Goal: Share content: Share content

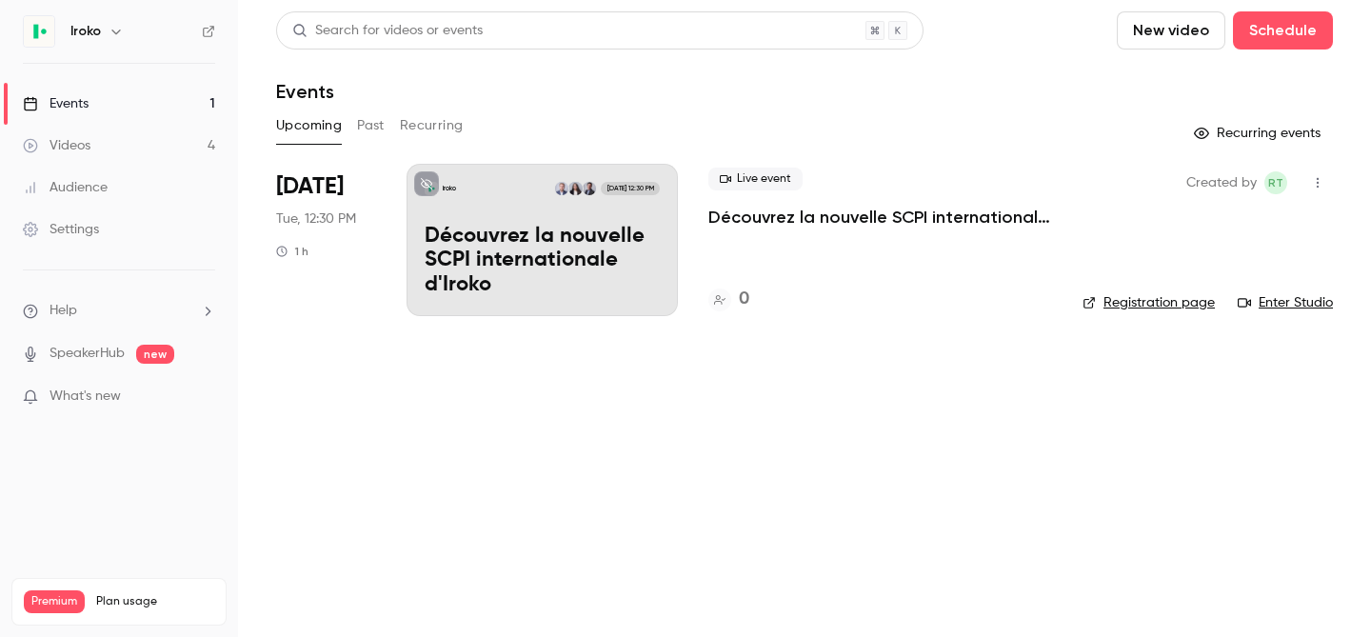
click at [488, 242] on p "Découvrez la nouvelle SCPI internationale d'Iroko" at bounding box center [542, 261] width 235 height 73
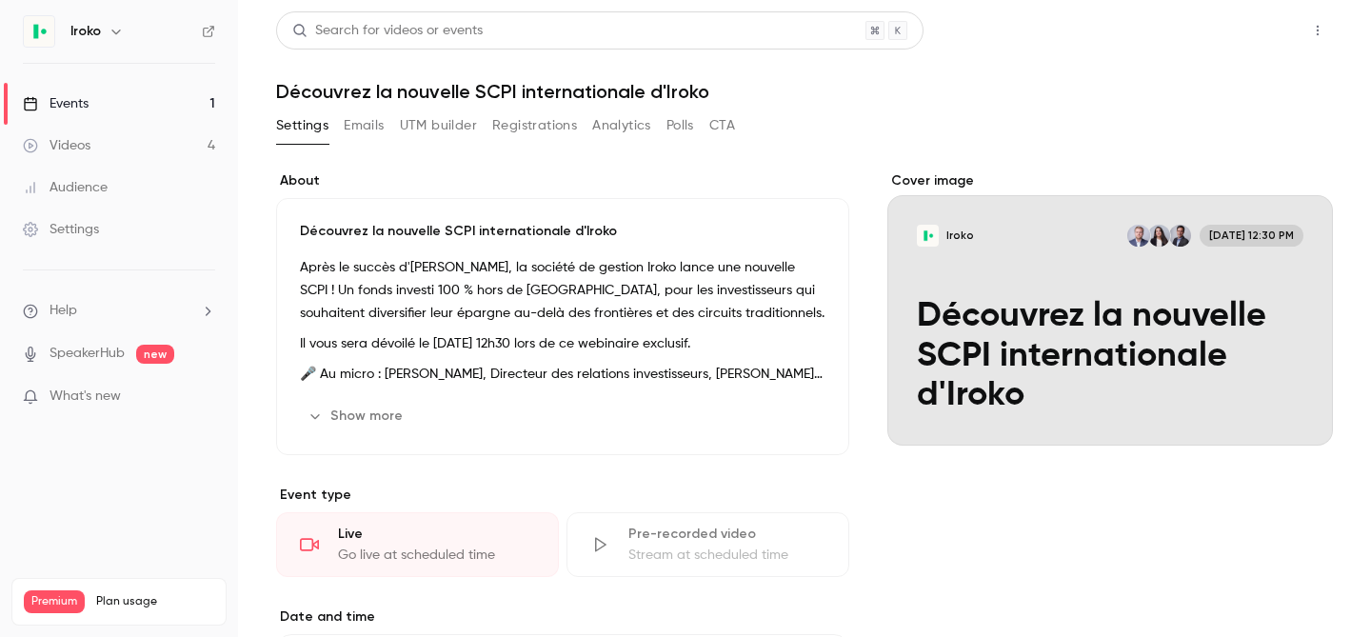
click at [1256, 30] on button "Share" at bounding box center [1249, 30] width 75 height 38
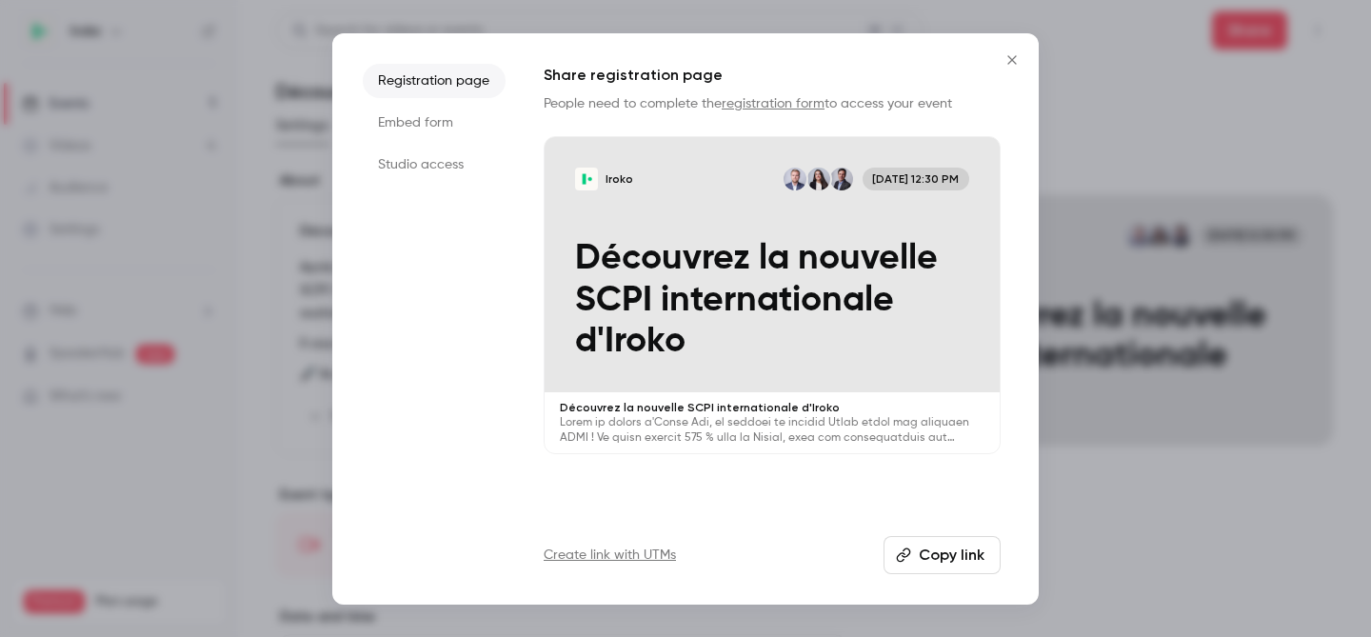
drag, startPoint x: 920, startPoint y: 548, endPoint x: 1182, endPoint y: 205, distance: 432.0
click at [921, 548] on button "Copy link" at bounding box center [941, 555] width 117 height 38
click at [1018, 62] on icon "Close" at bounding box center [1011, 59] width 23 height 15
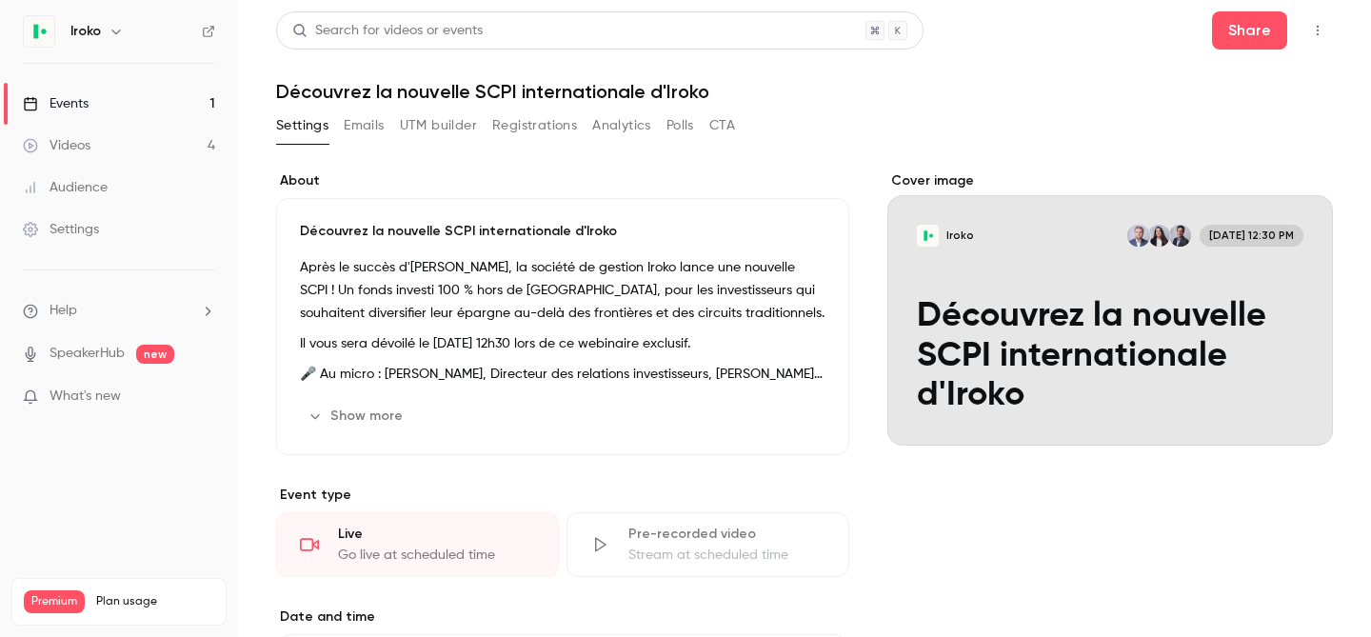
click at [65, 106] on div "Events" at bounding box center [56, 103] width 66 height 19
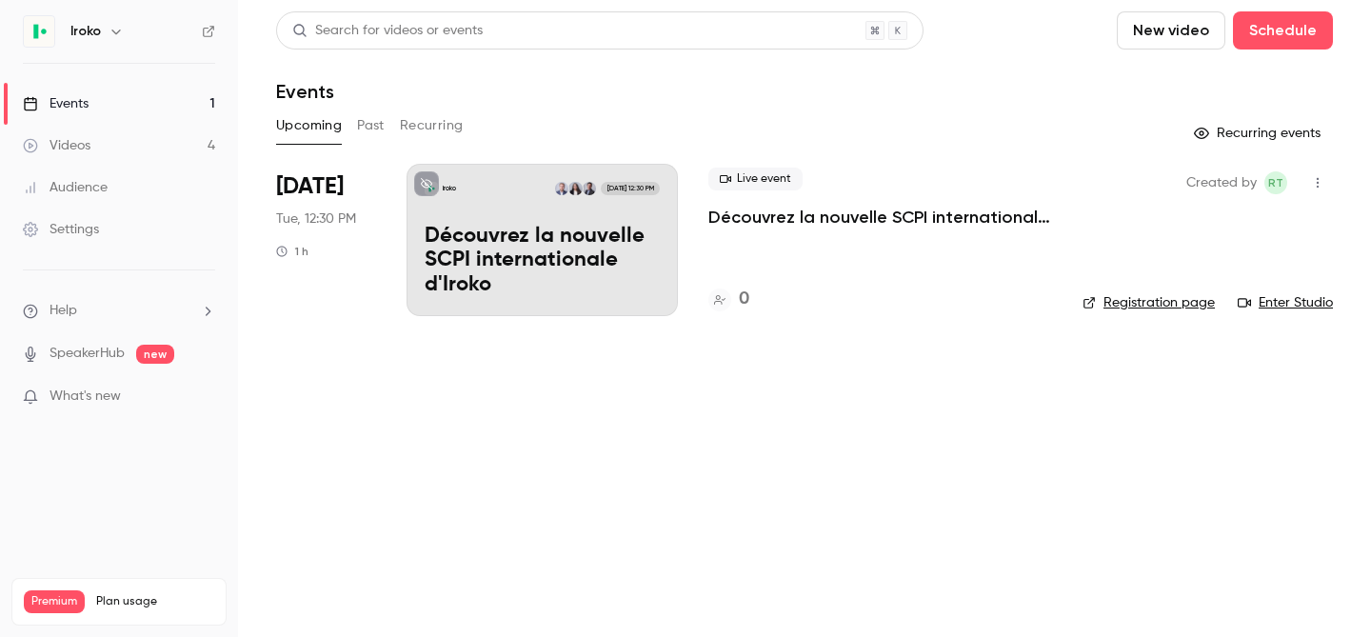
click at [350, 129] on div "Upcoming Past Recurring" at bounding box center [804, 125] width 1057 height 30
click at [361, 125] on button "Past" at bounding box center [371, 125] width 28 height 30
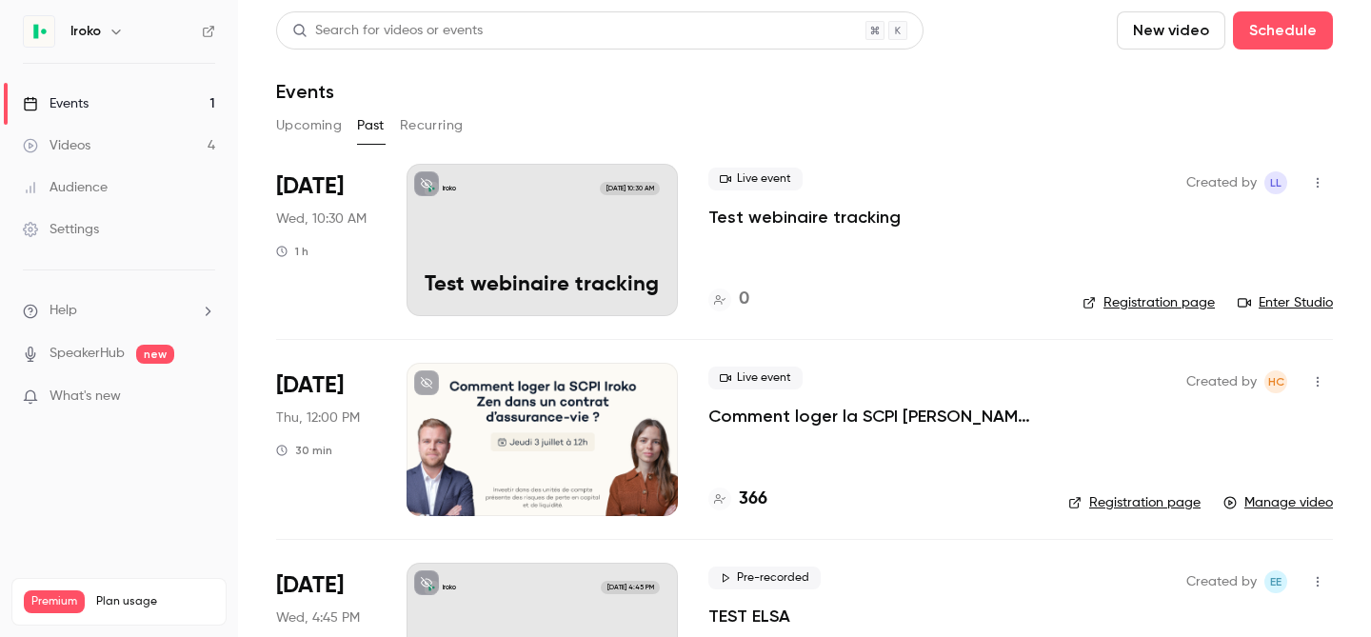
click at [570, 426] on div at bounding box center [541, 439] width 271 height 152
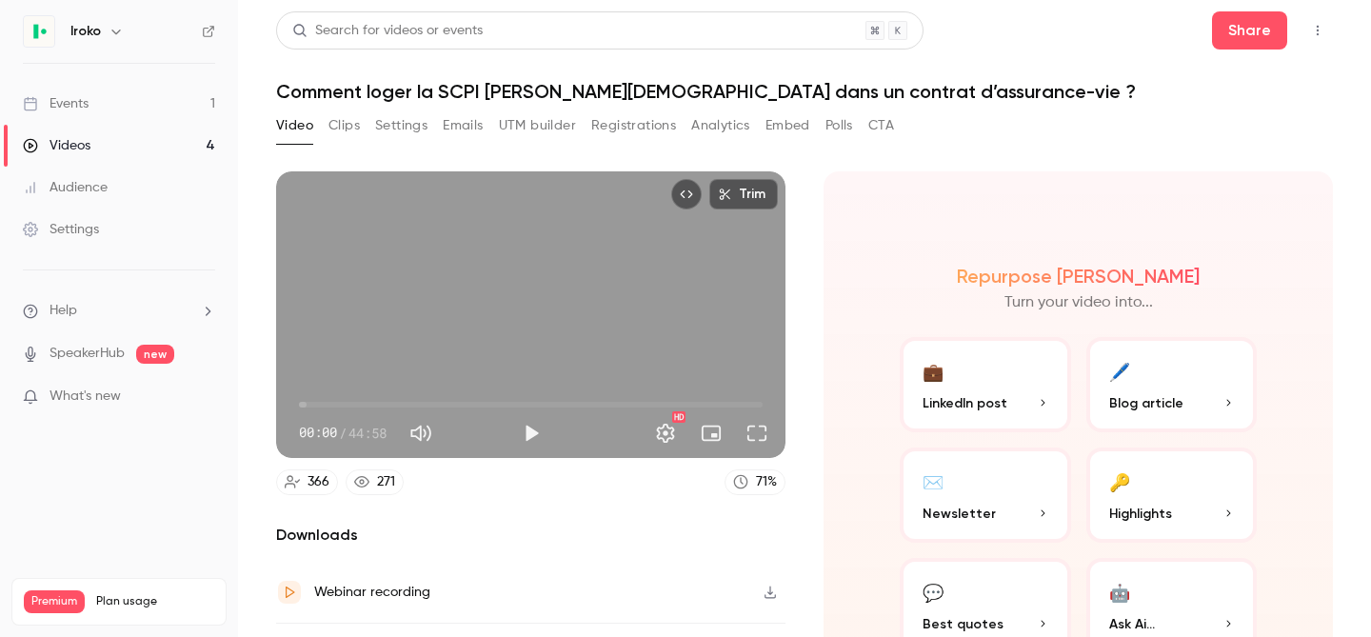
click at [415, 122] on button "Settings" at bounding box center [401, 125] width 52 height 30
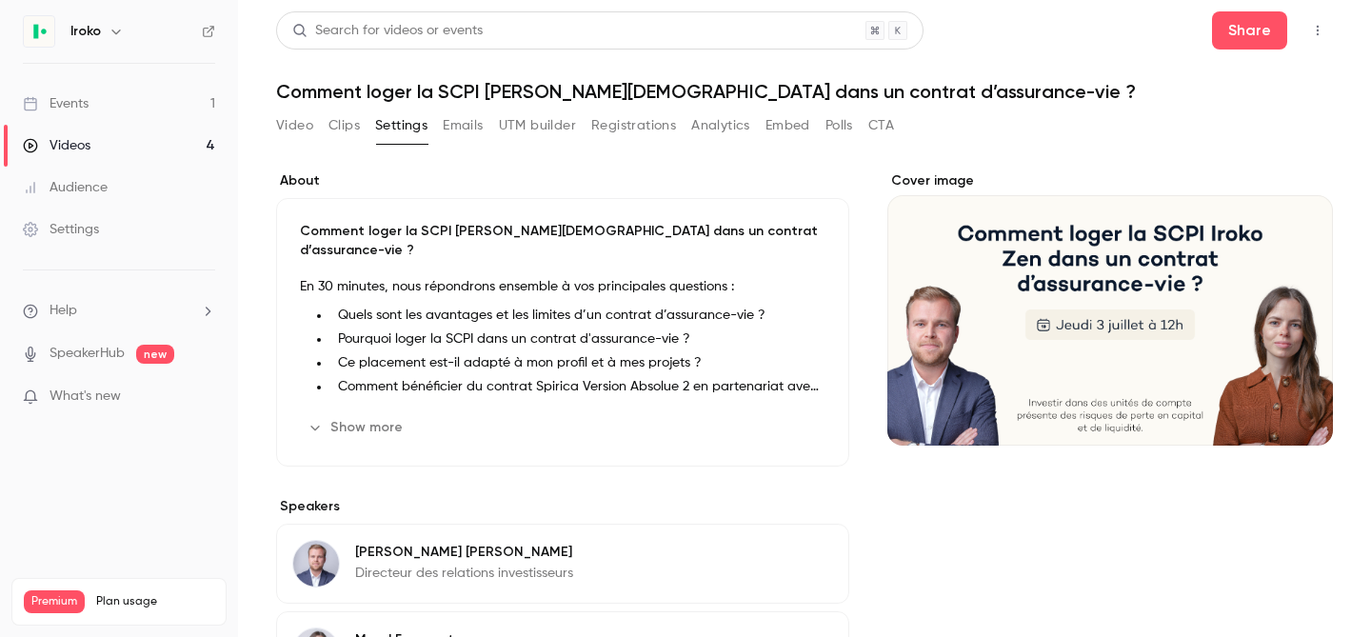
click at [1196, 366] on div "Cover image" at bounding box center [1109, 308] width 445 height 274
click at [0, 0] on input "Cover image" at bounding box center [0, 0] width 0 height 0
click at [78, 97] on div "Events" at bounding box center [56, 103] width 66 height 19
